Goal: Obtain resource: Download file/media

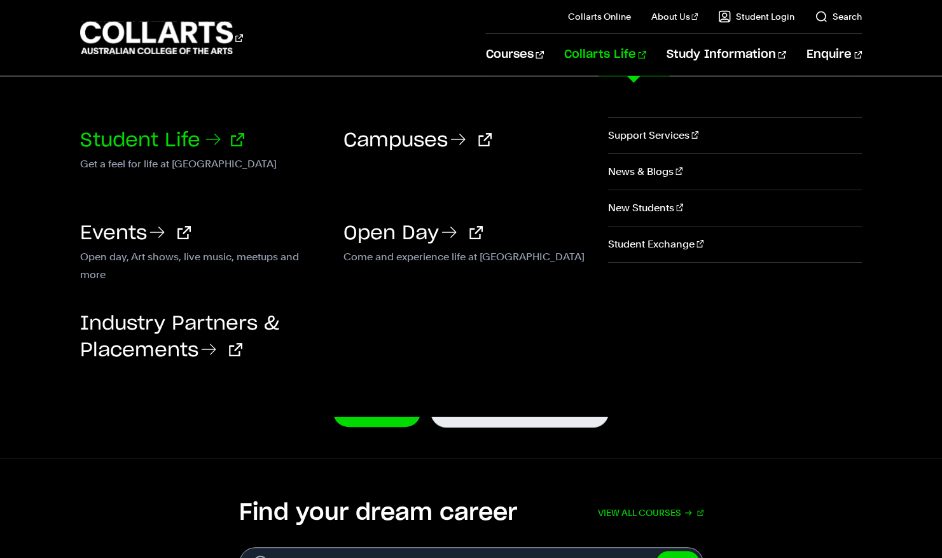
click at [198, 144] on link "Student Life" at bounding box center [162, 140] width 164 height 19
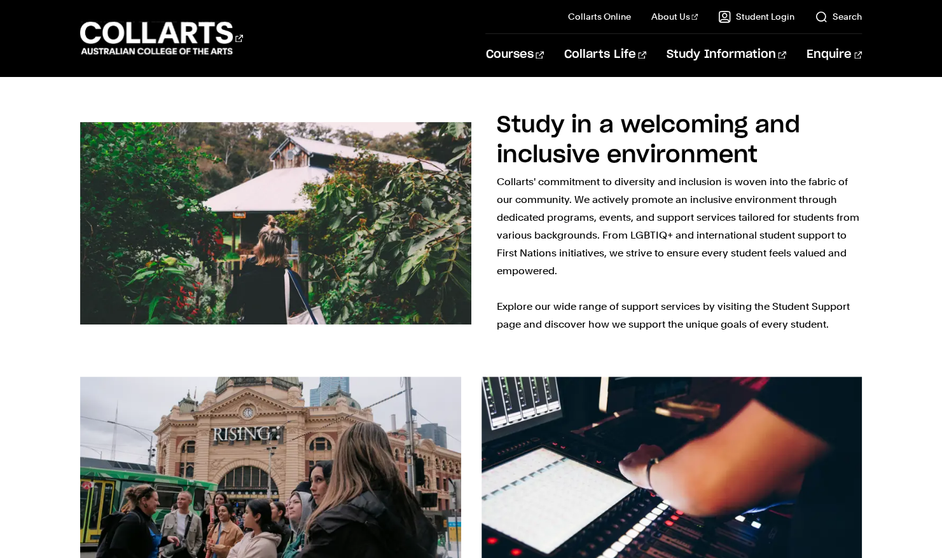
scroll to position [1327, 0]
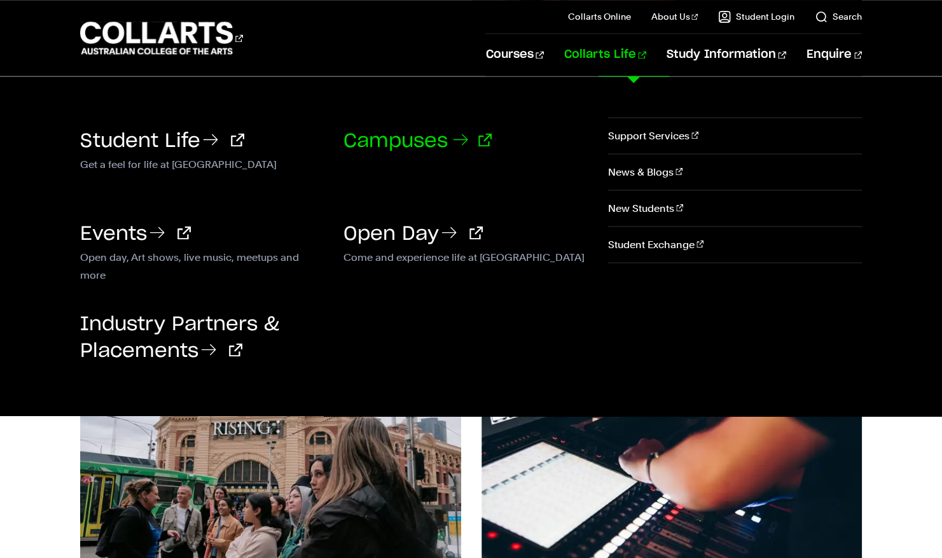
click at [460, 139] on icon at bounding box center [459, 139] width 13 height 10
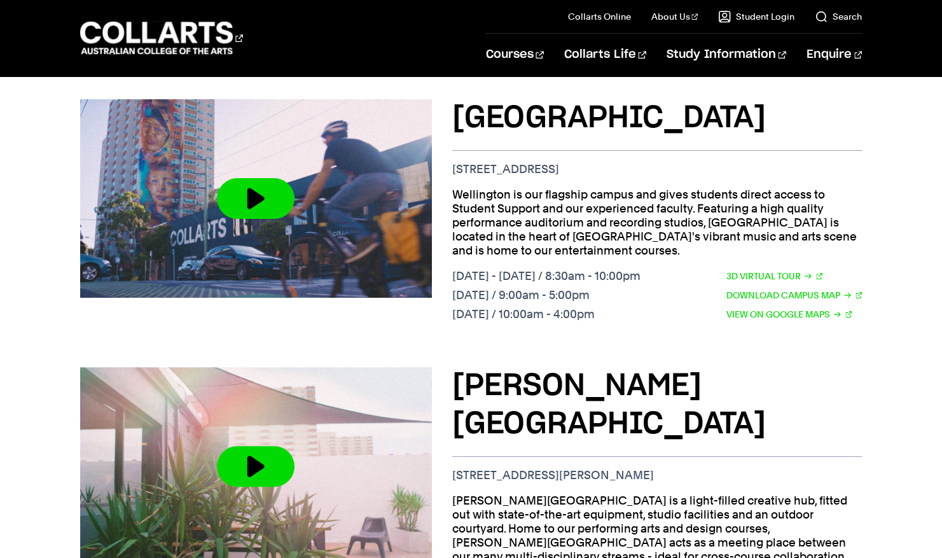
scroll to position [484, 0]
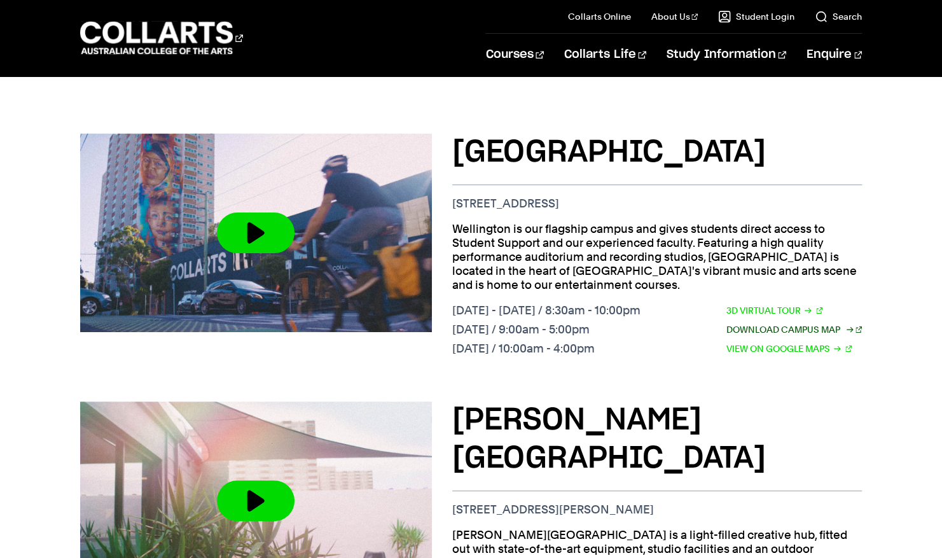
click at [771, 322] on link "Download Campus Map" at bounding box center [794, 329] width 136 height 14
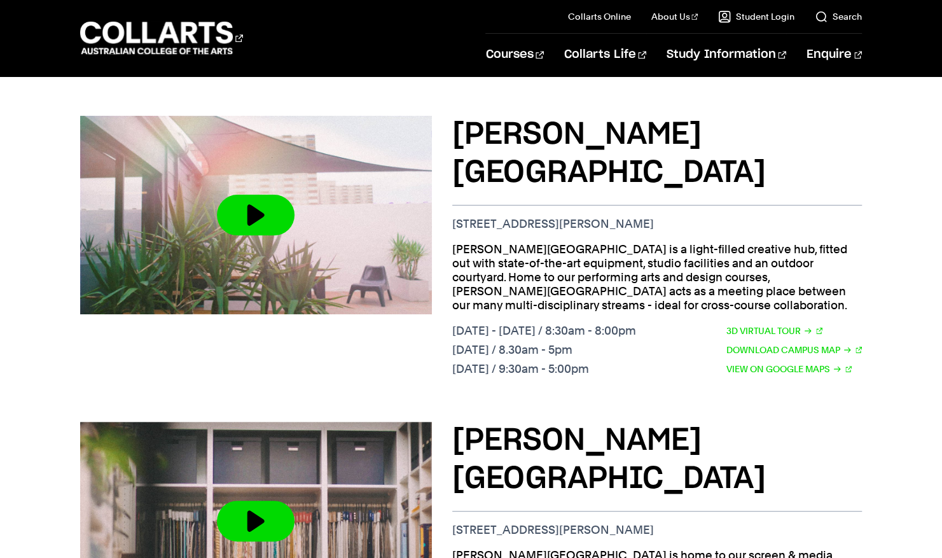
scroll to position [784, 0]
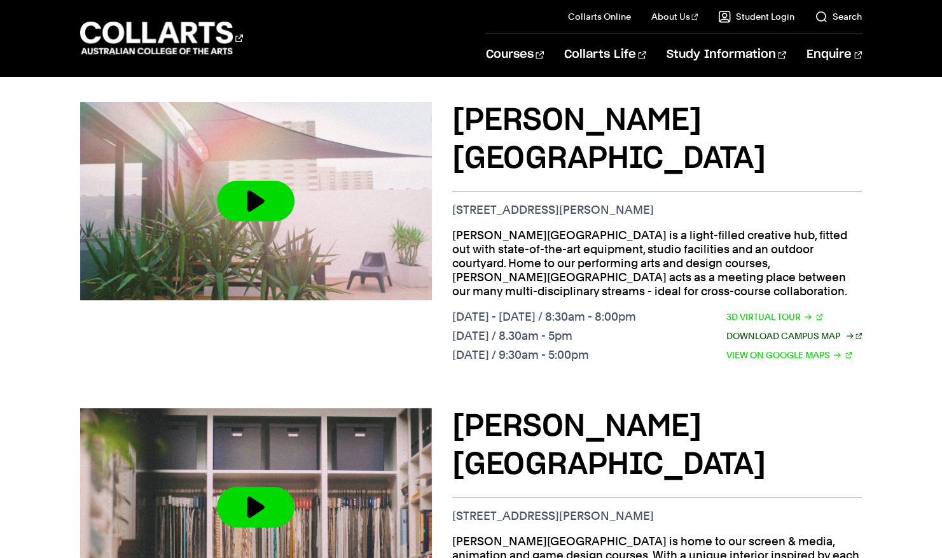
click at [760, 329] on link "Download Campus Map" at bounding box center [794, 336] width 136 height 14
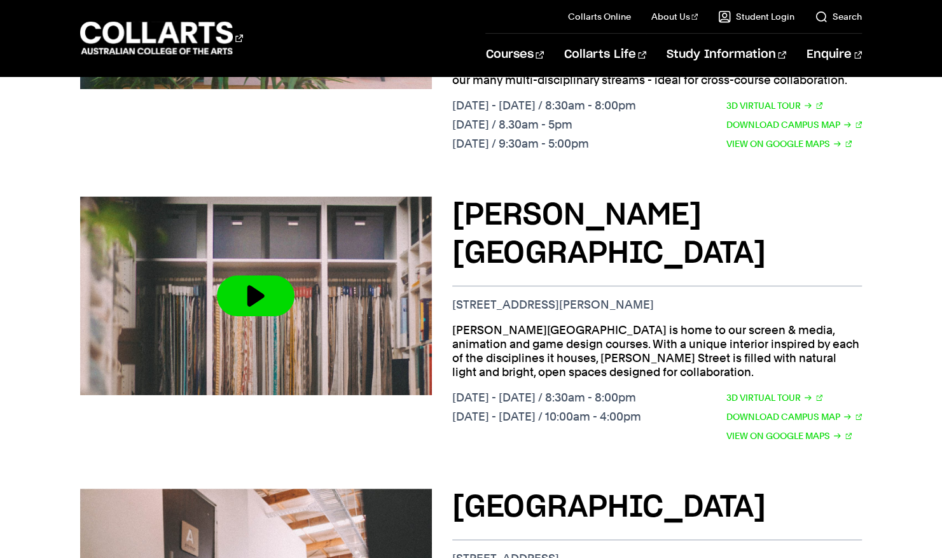
scroll to position [998, 0]
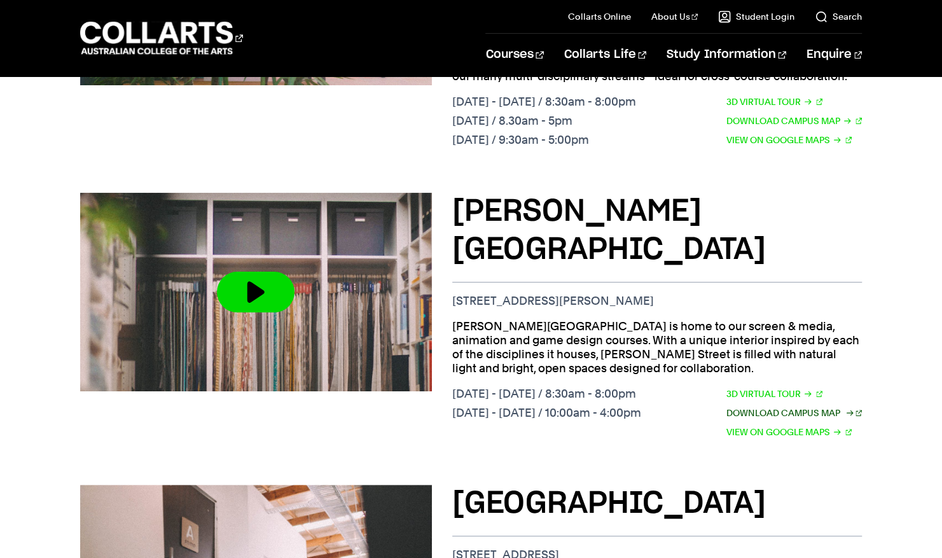
click at [758, 406] on link "Download Campus Map" at bounding box center [794, 413] width 136 height 14
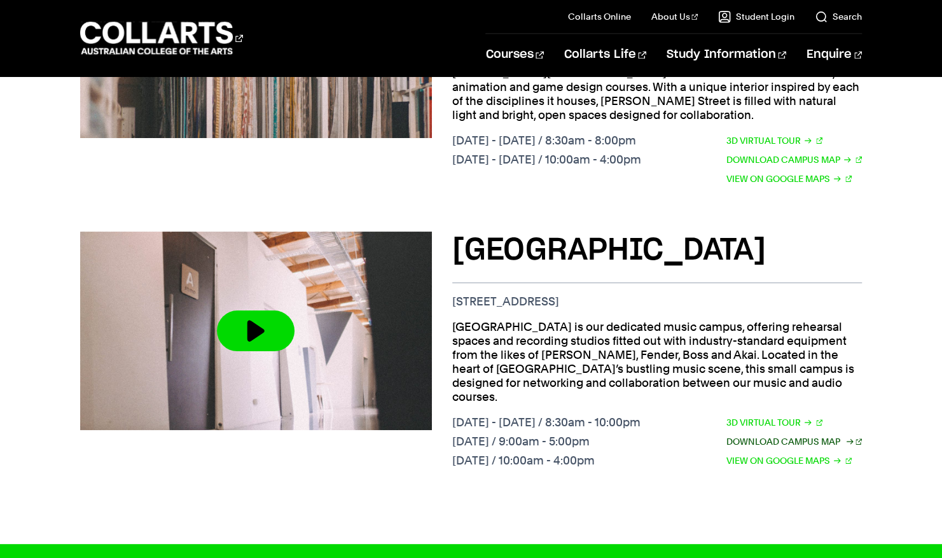
click at [780, 434] on link "Download Campus Map" at bounding box center [794, 441] width 136 height 14
